Goal: Navigation & Orientation: Find specific page/section

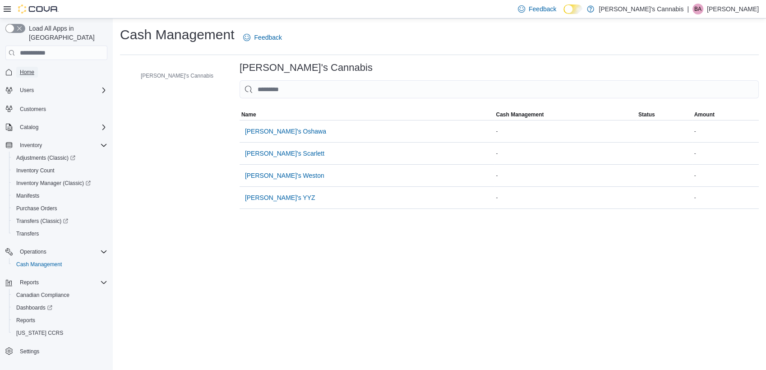
click at [16, 67] on link "Home" at bounding box center [27, 72] width 22 height 11
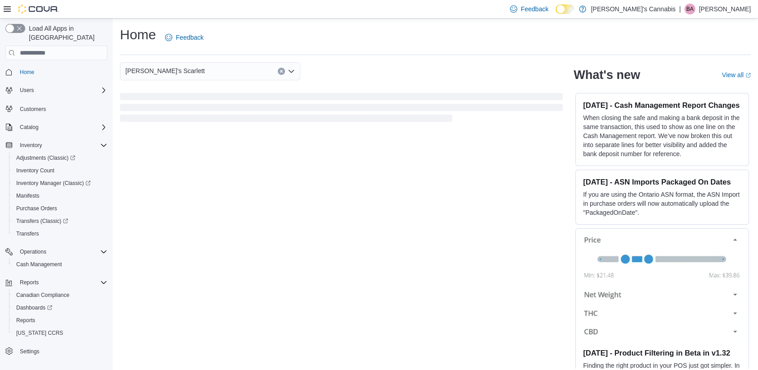
click at [707, 19] on div "Home Feedback [PERSON_NAME]'s Scarlett What's new View all (opens in a new tab …" at bounding box center [436, 196] width 646 height 357
click at [711, 16] on div "Feedback Dark Mode MaryJane's Cannabis | BA Brandon Arrigo" at bounding box center [629, 9] width 245 height 18
click at [730, 4] on p "[PERSON_NAME]" at bounding box center [725, 9] width 52 height 11
click at [694, 83] on span "Sign Out" at bounding box center [693, 87] width 24 height 9
